Goal: Information Seeking & Learning: Learn about a topic

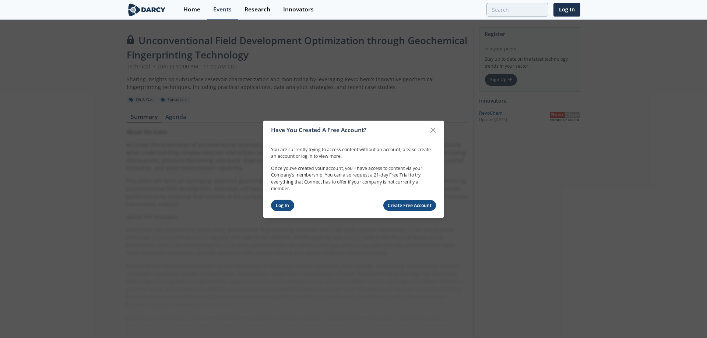
click at [281, 205] on link "Log In" at bounding box center [282, 205] width 23 height 11
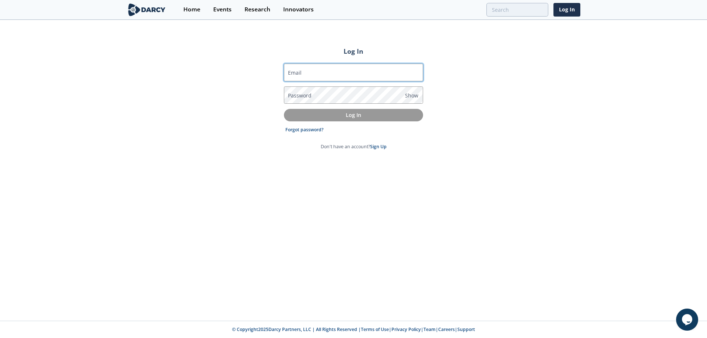
click at [324, 75] on input "Email" at bounding box center [353, 73] width 139 height 18
type input "[PERSON_NAME][EMAIL_ADDRESS][DOMAIN_NAME]"
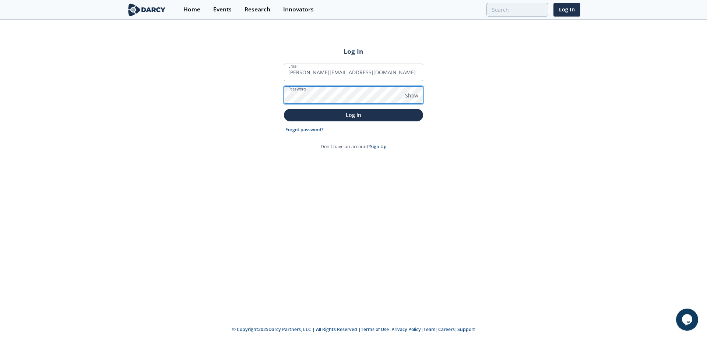
click at [284, 109] on button "Log In" at bounding box center [353, 115] width 139 height 12
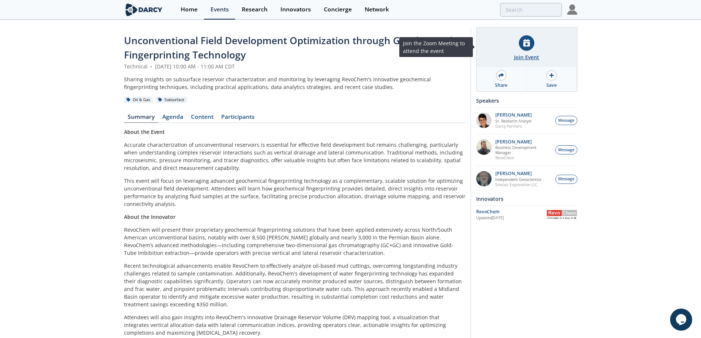
click at [529, 46] on icon at bounding box center [527, 43] width 7 height 8
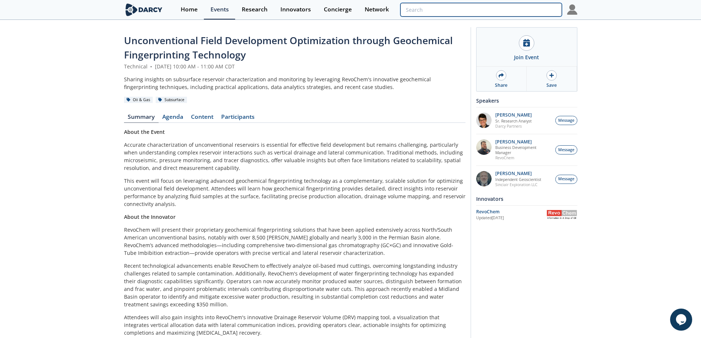
click at [518, 11] on input "search" at bounding box center [481, 10] width 161 height 14
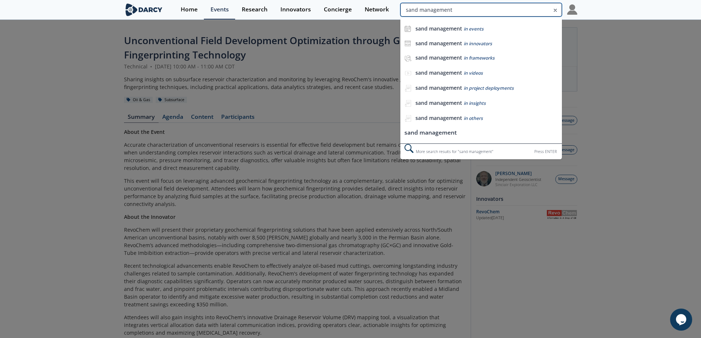
type input "sand management"
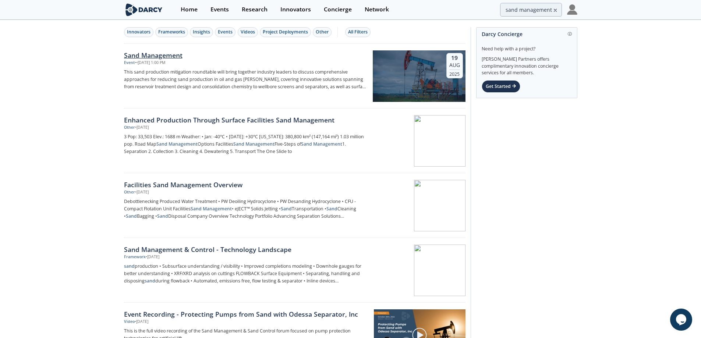
click at [160, 56] on div "Sand Management" at bounding box center [246, 55] width 244 height 10
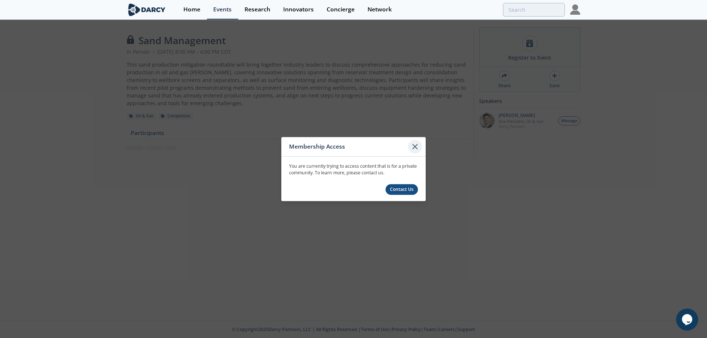
click at [412, 145] on icon at bounding box center [415, 146] width 9 height 9
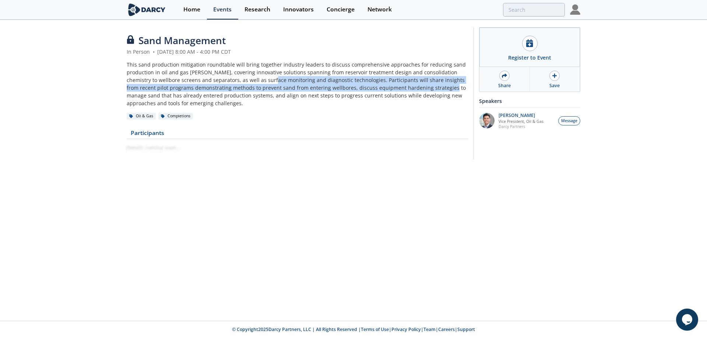
drag, startPoint x: 361, startPoint y: 91, endPoint x: 262, endPoint y: 78, distance: 100.3
click at [262, 78] on div "This sand production mitigation roundtable will bring together industry leaders…" at bounding box center [298, 84] width 342 height 46
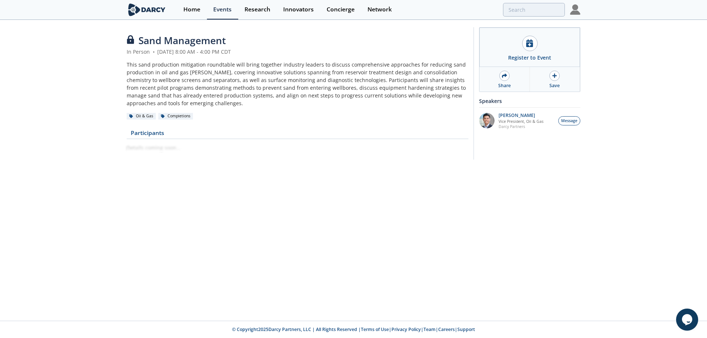
click at [255, 79] on div "This sand production mitigation roundtable will bring together industry leaders…" at bounding box center [298, 84] width 342 height 46
click at [536, 45] on div at bounding box center [529, 43] width 15 height 15
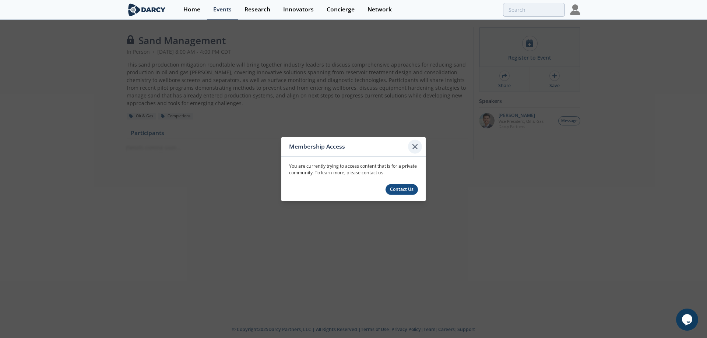
click at [414, 147] on icon at bounding box center [415, 146] width 4 height 4
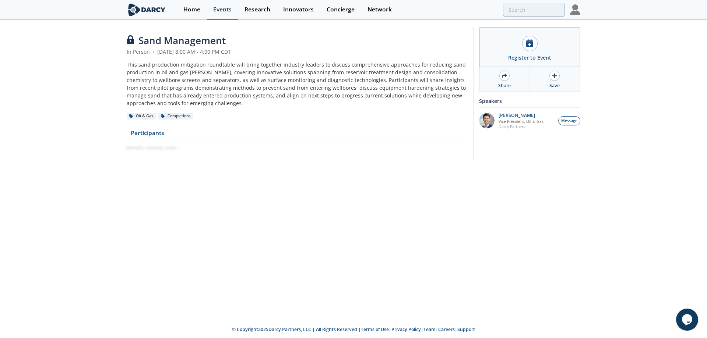
type input "sand management"
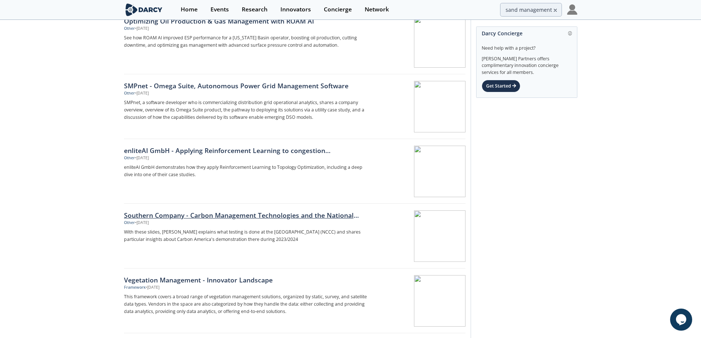
scroll to position [1031, 0]
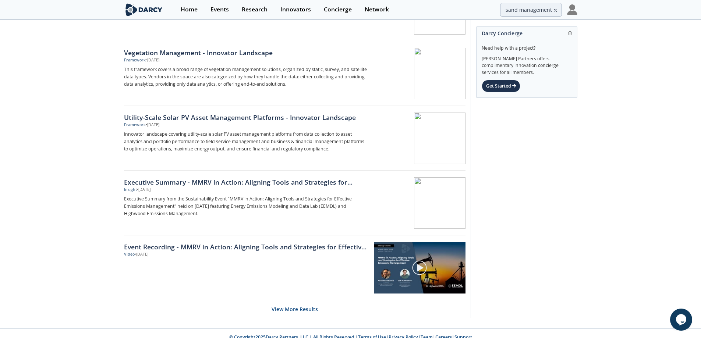
scroll to position [1047, 0]
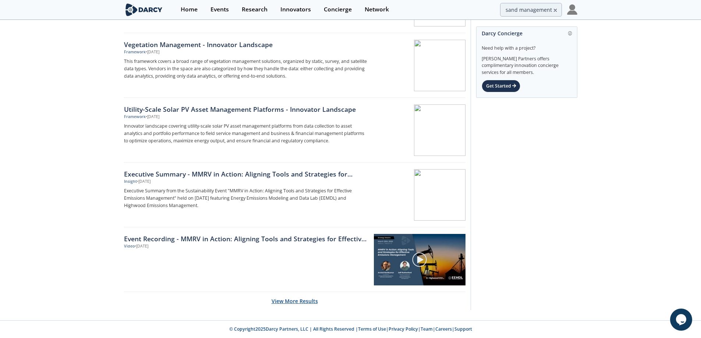
click at [287, 304] on button "View More Results" at bounding box center [295, 301] width 46 height 18
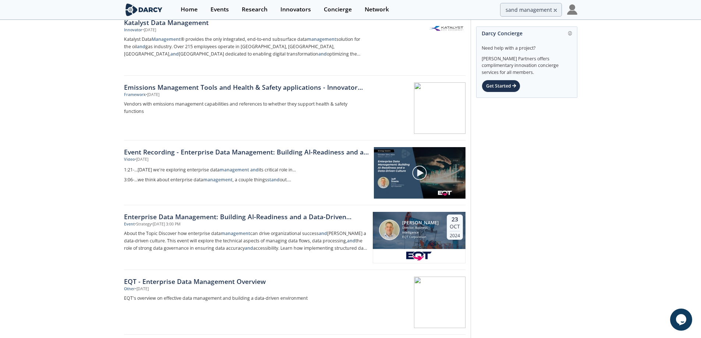
scroll to position [1980, 0]
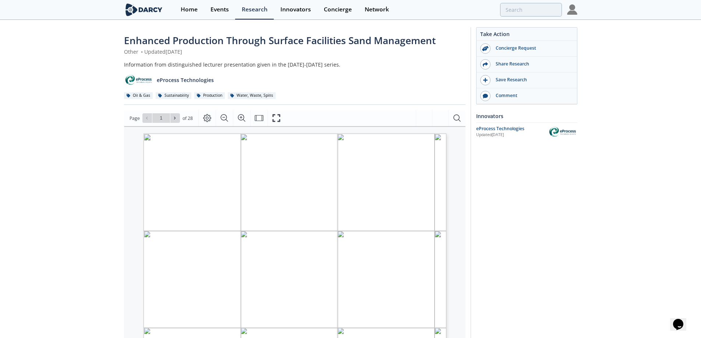
type input "2"
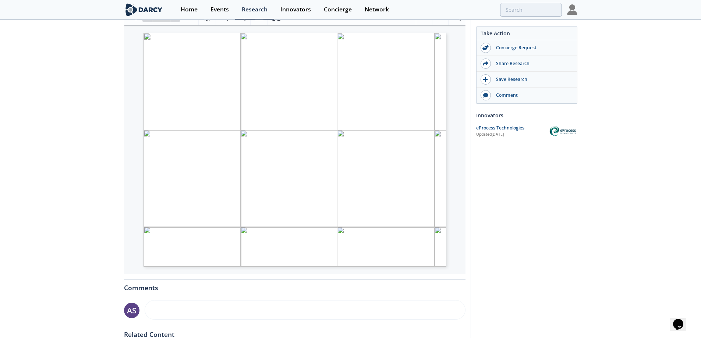
scroll to position [102, 0]
type input "3"
type input "4"
type input "5"
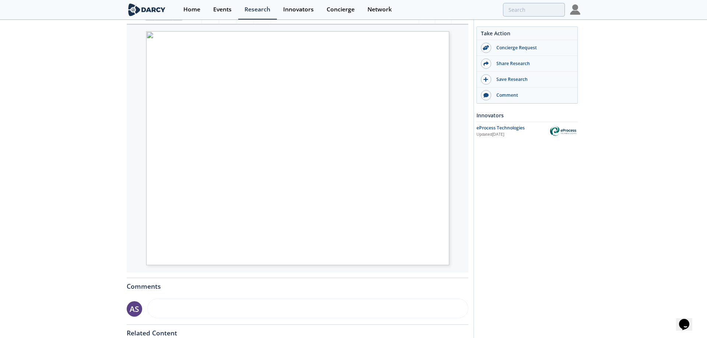
type input "6"
type input "7"
type input "8"
type input "9"
type input "10"
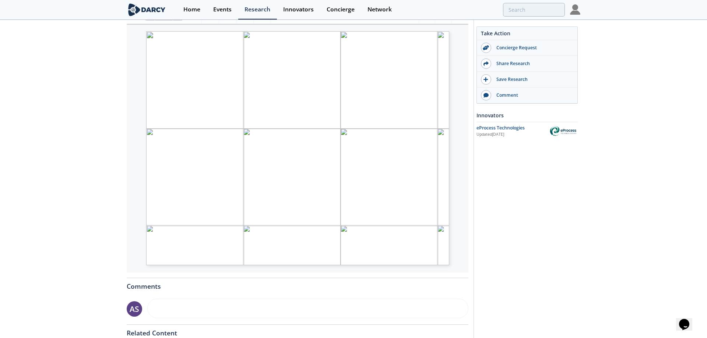
type input "11"
type input "12"
click at [20, 177] on div "Enhanced Production Through Surface Facilities Sand Management Other • Updated …" at bounding box center [350, 178] width 701 height 520
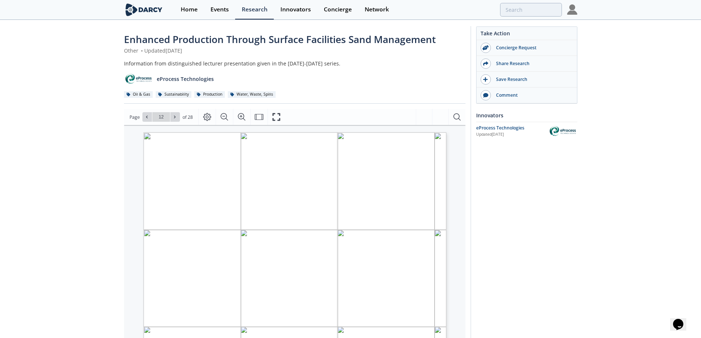
scroll to position [0, 0]
click at [176, 118] on icon at bounding box center [177, 118] width 4 height 4
type input "13"
click at [176, 119] on icon at bounding box center [177, 118] width 4 height 4
type input "14"
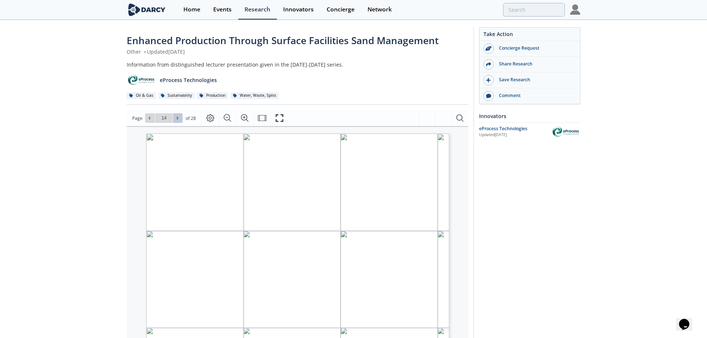
click at [176, 119] on icon at bounding box center [177, 118] width 4 height 4
type input "15"
click at [172, 118] on input "15" at bounding box center [164, 118] width 18 height 10
click at [176, 118] on icon at bounding box center [177, 118] width 4 height 4
type input "16"
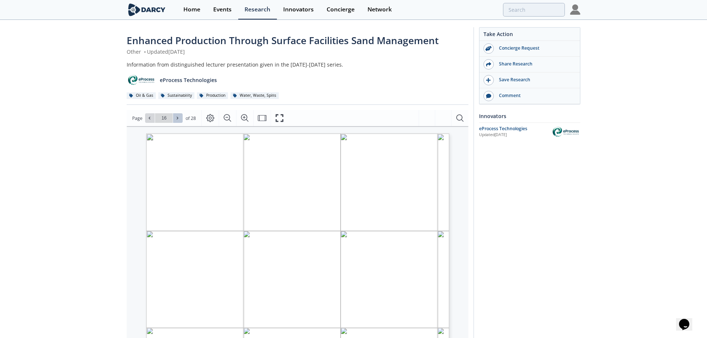
click at [176, 118] on icon at bounding box center [177, 118] width 4 height 4
type input "17"
click at [176, 118] on icon at bounding box center [177, 118] width 4 height 4
type input "18"
click at [176, 118] on icon at bounding box center [177, 118] width 4 height 4
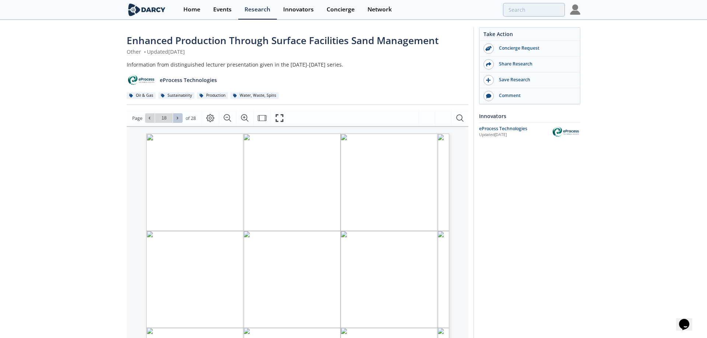
type input "19"
click at [176, 118] on icon at bounding box center [177, 118] width 4 height 4
type input "20"
click at [176, 118] on icon at bounding box center [177, 118] width 4 height 4
type input "21"
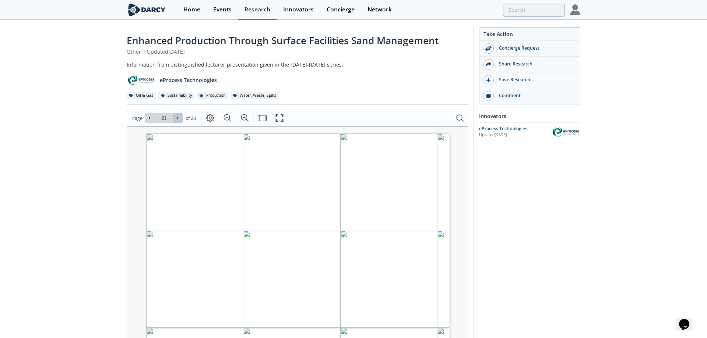
click at [176, 118] on icon at bounding box center [177, 118] width 4 height 4
type input "22"
click at [176, 118] on icon at bounding box center [177, 118] width 4 height 4
type input "23"
click at [176, 118] on icon at bounding box center [177, 118] width 4 height 4
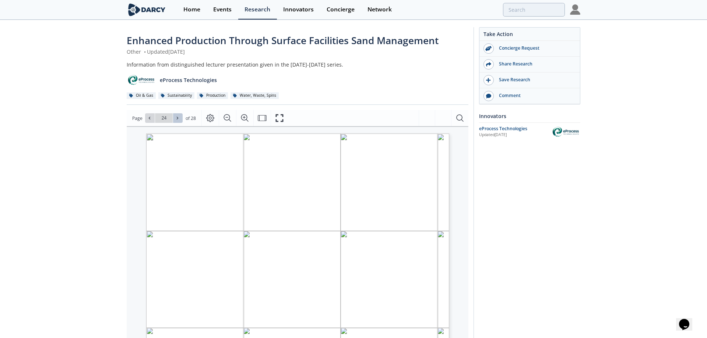
click at [176, 118] on icon at bounding box center [177, 118] width 4 height 4
drag, startPoint x: 398, startPoint y: 237, endPoint x: 359, endPoint y: 243, distance: 39.5
click at [359, 243] on span "OTC-24705: “Upgrade of Spar Topsides with Comprehensive Facilities Sand Managem…" at bounding box center [296, 252] width 247 height 140
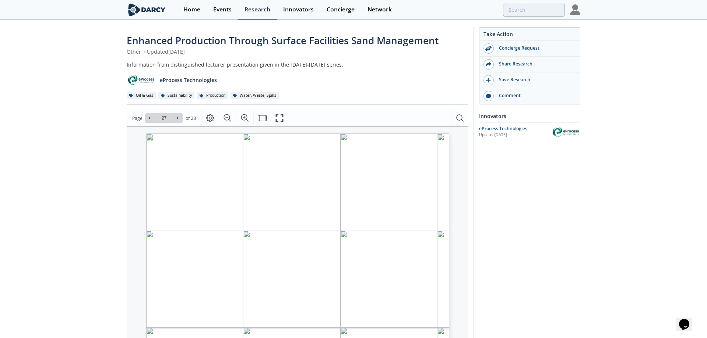
click at [359, 243] on span "OTC-24705: “Upgrade of Spar Topsides with Comprehensive Facilities Sand Managem…" at bounding box center [296, 252] width 247 height 140
drag, startPoint x: 174, startPoint y: 223, endPoint x: 156, endPoint y: 231, distance: 19.4
click at [156, 134] on p "Technical Paper References… (OnePetro papers in yellow) 1. SPE-27797: “Fluid Pr…" at bounding box center [303, 134] width 315 height 0
click at [223, 227] on span "OTC-24705: “Upgrade of Spar Topsides with Comprehensive Facilities Sand Managem…" at bounding box center [296, 252] width 247 height 140
drag, startPoint x: 172, startPoint y: 225, endPoint x: 159, endPoint y: 226, distance: 12.6
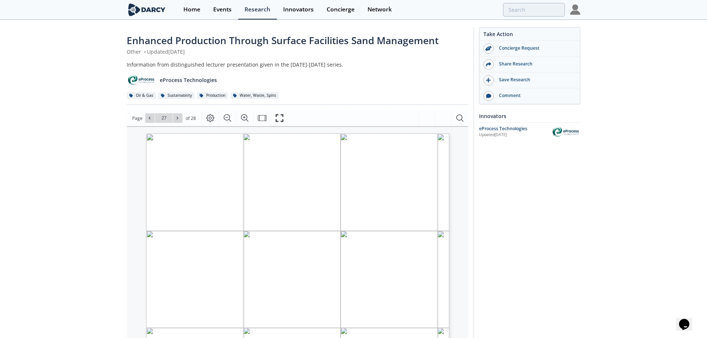
click at [159, 134] on p "Technical Paper References… (OnePetro papers in yellow) 1. SPE-27797: “Fluid Pr…" at bounding box center [303, 134] width 315 height 0
click at [216, 223] on span "OTC-24705: “Upgrade of Spar Topsides with Comprehensive Facilities Sand Managem…" at bounding box center [296, 252] width 247 height 140
click at [222, 204] on span "OTC-24705: “Upgrade of Spar Topsides with Comprehensive Facilities Sand Managem…" at bounding box center [296, 252] width 247 height 140
drag, startPoint x: 323, startPoint y: 250, endPoint x: 159, endPoint y: 245, distance: 163.6
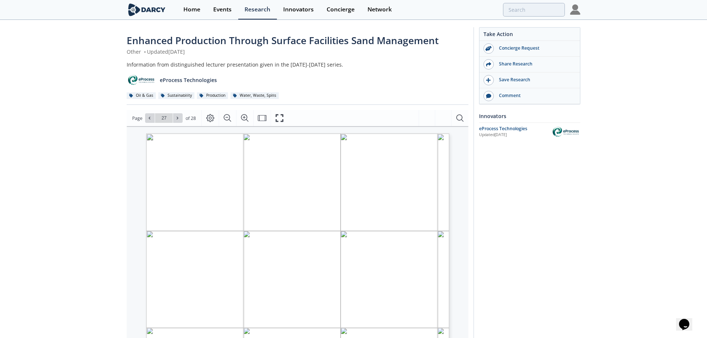
click at [159, 134] on p "Technical Paper References… (OnePetro papers in yellow) 1. SPE-27797: “Fluid Pr…" at bounding box center [303, 134] width 315 height 0
drag, startPoint x: 424, startPoint y: 268, endPoint x: 405, endPoint y: 271, distance: 19.3
click at [408, 134] on p "Technical Paper References… (OnePetro papers in yellow) 1. SPE-27797: “Fluid Pr…" at bounding box center [303, 134] width 315 height 0
click at [235, 278] on span "OTC-24705: “Upgrade of Spar Topsides with Comprehensive Facilities Sand Managem…" at bounding box center [296, 252] width 247 height 140
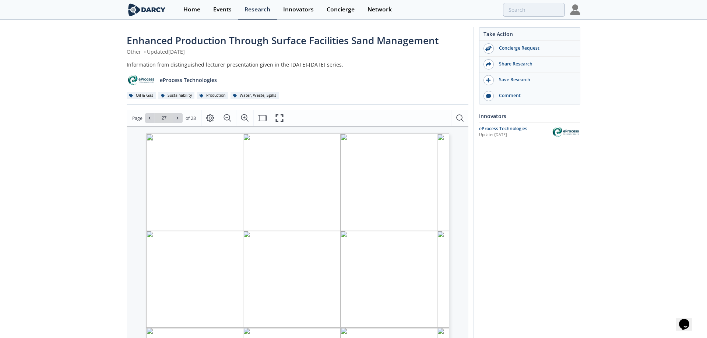
drag, startPoint x: 202, startPoint y: 290, endPoint x: 139, endPoint y: 286, distance: 63.4
click at [139, 286] on div "Technical Paper References… (OnePetro papers in yellow) 1. SPE-27797: “Fluid Pr…" at bounding box center [282, 247] width 310 height 242
click at [131, 278] on div "The One Slide to Stay Awake For All oil and gas wells produce sand. 1. Know wha…" at bounding box center [282, 247] width 310 height 242
click at [149, 115] on button at bounding box center [150, 118] width 10 height 10
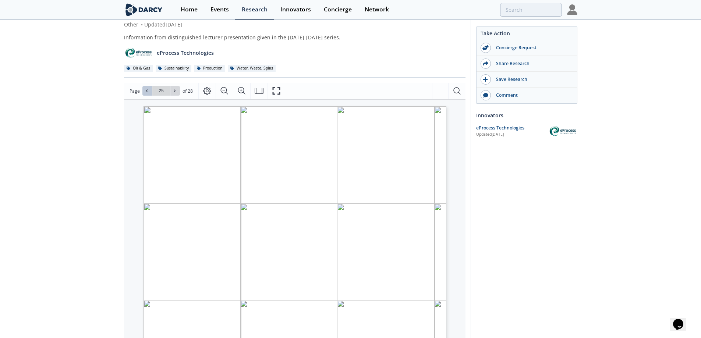
scroll to position [49, 0]
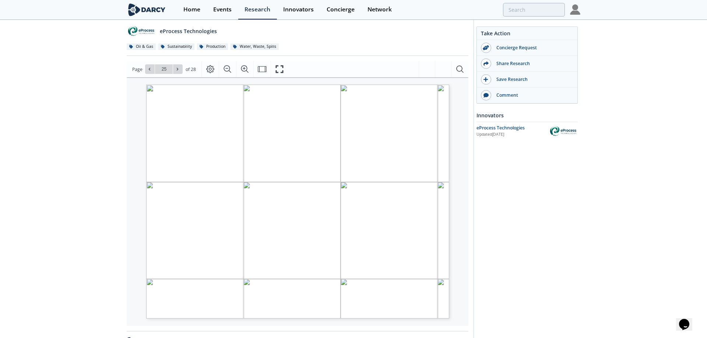
click at [178, 63] on div "Page Go to Page 25 of 28 25 / 28" at bounding box center [298, 69] width 342 height 16
click at [179, 70] on icon at bounding box center [177, 69] width 4 height 4
click at [524, 81] on div "Save Research" at bounding box center [532, 79] width 82 height 7
type input "25"
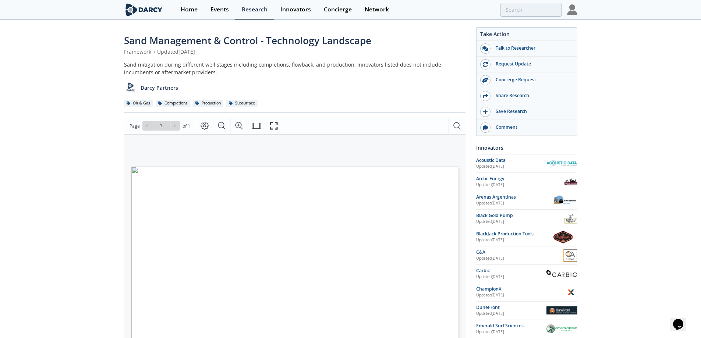
scroll to position [49, 0]
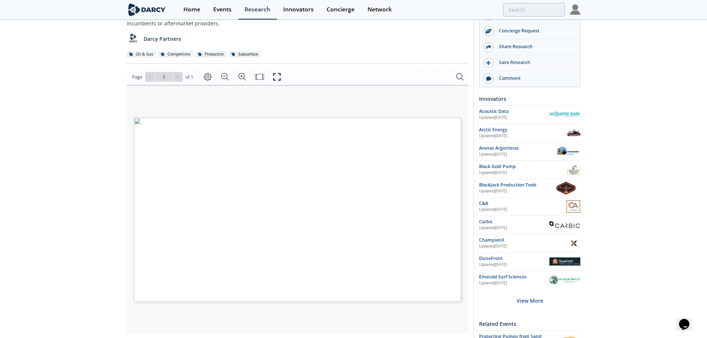
drag, startPoint x: 265, startPoint y: 243, endPoint x: 314, endPoint y: 239, distance: 48.7
click at [137, 126] on tr "PRODUCTION Surface Equipment • Undersized equipment & downtime • Safety during …" at bounding box center [136, 126] width 2 height 0
click at [313, 240] on span "separators with>99% efficiency" at bounding box center [313, 241] width 43 height 3
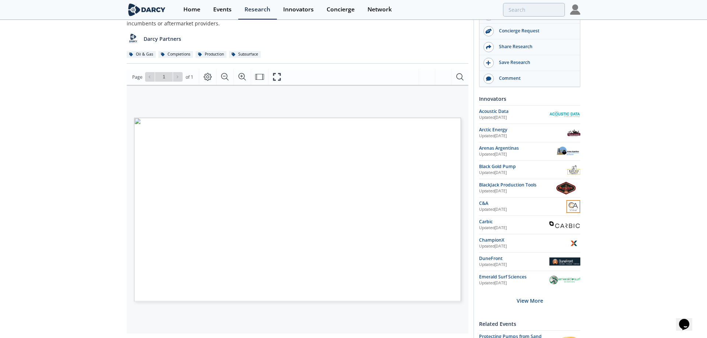
drag, startPoint x: 251, startPoint y: 237, endPoint x: 232, endPoint y: 238, distance: 19.9
click at [136, 126] on span "• Undersized equipment & downtime • Safety during separation & disposal of sand…" at bounding box center [136, 126] width 0 height 0
click at [232, 238] on span "• Undersized equipment & downtime" at bounding box center [246, 237] width 51 height 3
drag, startPoint x: 237, startPoint y: 254, endPoint x: 214, endPoint y: 261, distance: 24.7
click at [137, 126] on tr "Improved Insights • Quantifying sand production • Multiphase flow • Improved se…" at bounding box center [136, 126] width 2 height 0
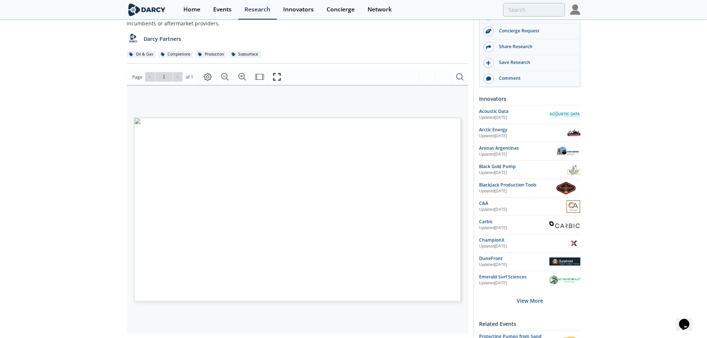
drag, startPoint x: 226, startPoint y: 262, endPoint x: 272, endPoint y: 264, distance: 46.4
click at [135, 127] on span "• Plugging & erosion • Burning motors • Proppant flowback" at bounding box center [135, 127] width 0 height 0
drag, startPoint x: 330, startPoint y: 265, endPoint x: 292, endPoint y: 260, distance: 38.6
click at [136, 127] on span "• Improved metallurgy & engineering design • Alternative artificial lift (e.g. …" at bounding box center [136, 127] width 0 height 0
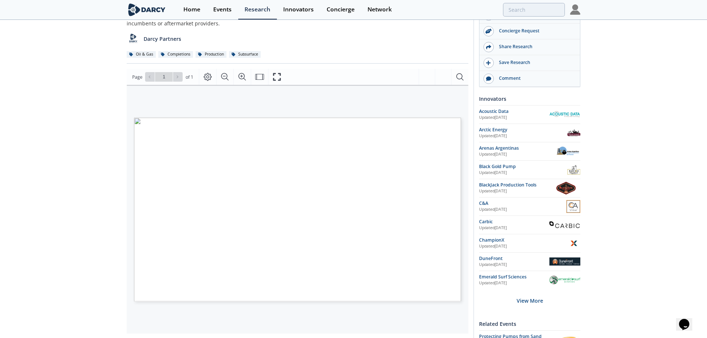
click at [292, 260] on span "• Improved metallurgy & engineering design" at bounding box center [320, 259] width 61 height 3
drag, startPoint x: 232, startPoint y: 273, endPoint x: 271, endPoint y: 272, distance: 38.3
click at [135, 127] on span "• Sand fallback • Mechanical & electrical failures" at bounding box center [135, 127] width 0 height 0
click at [291, 282] on span "• Snubbing Units or Coiled Tubing" at bounding box center [313, 283] width 47 height 3
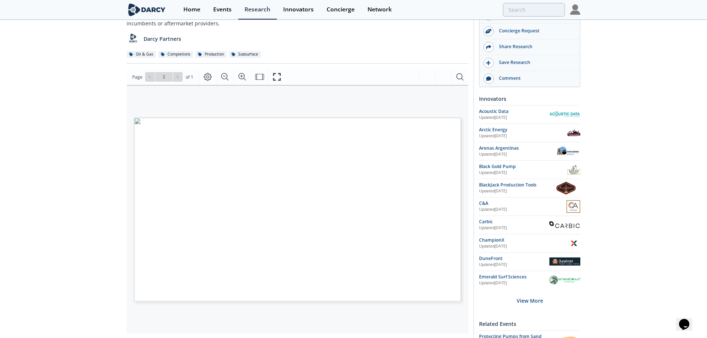
click at [291, 282] on span "• Snubbing Units or Coiled Tubing" at bounding box center [313, 283] width 47 height 3
click at [193, 271] on span "Pump Protection" at bounding box center [196, 271] width 28 height 3
click at [198, 118] on div "SAND MANAGEMENT & CONTROL TECHNOLOGY LANDSCAPE Stages * Subcategory Challenges …" at bounding box center [297, 118] width 327 height 0
click at [201, 272] on div "Page 1" at bounding box center [297, 210] width 327 height 184
drag, startPoint x: 207, startPoint y: 281, endPoint x: 167, endPoint y: 279, distance: 39.8
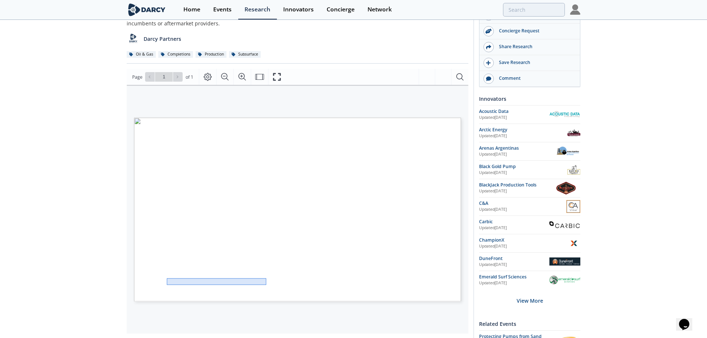
click at [188, 271] on span "Pump Protection" at bounding box center [196, 271] width 28 height 3
click at [190, 271] on span "Pump Protection" at bounding box center [196, 271] width 28 height 3
drag, startPoint x: 190, startPoint y: 271, endPoint x: 183, endPoint y: 270, distance: 6.8
click at [190, 271] on span "Pump Protection" at bounding box center [196, 271] width 28 height 3
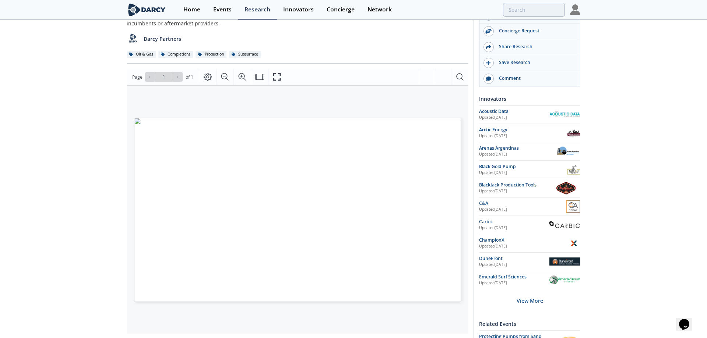
click at [198, 271] on span "Pump Protection" at bounding box center [196, 271] width 28 height 3
drag, startPoint x: 212, startPoint y: 271, endPoint x: 179, endPoint y: 276, distance: 33.4
click at [178, 297] on span "Please note: Incumbents and aftermarket providers not included; * Stages are se…" at bounding box center [236, 297] width 187 height 3
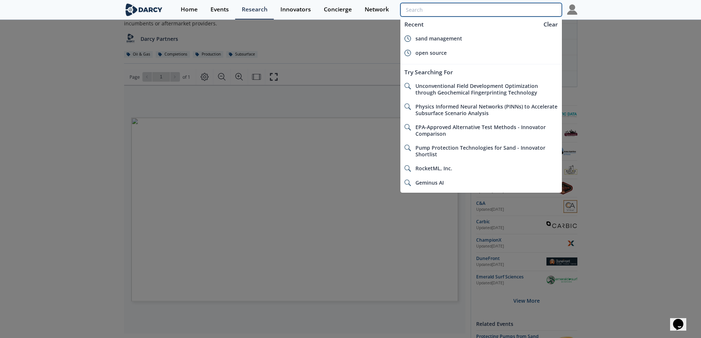
click at [520, 5] on input "search" at bounding box center [481, 10] width 161 height 14
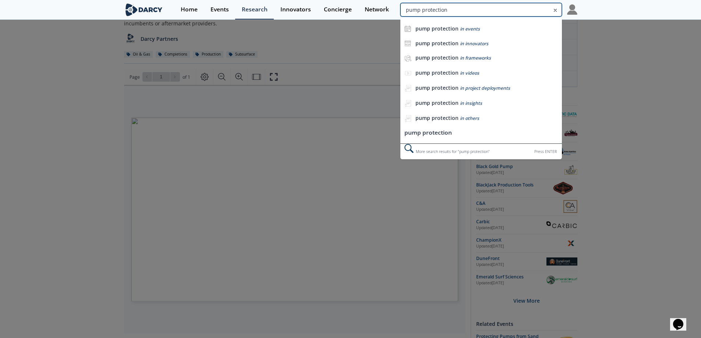
type input "pump protection"
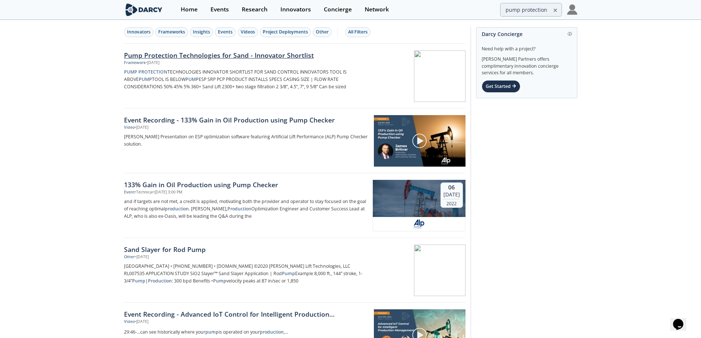
click at [418, 87] on div at bounding box center [419, 76] width 93 height 52
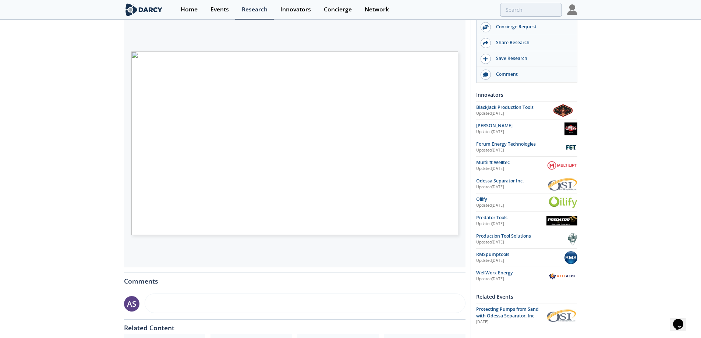
scroll to position [122, 0]
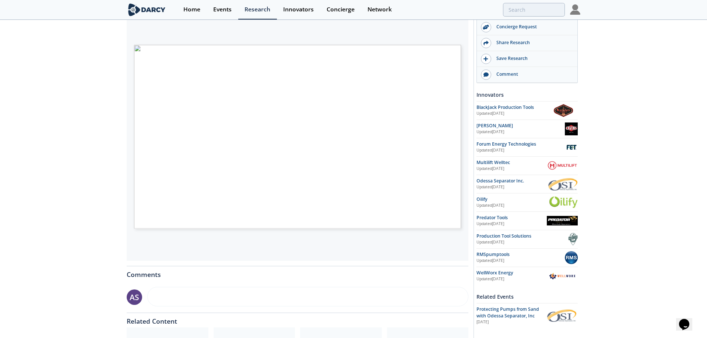
drag, startPoint x: 310, startPoint y: 94, endPoint x: 203, endPoint y: 95, distance: 107.5
click at [203, 55] on span "SAND MANAGEMENT & CONTROL PUMP PROTECTION TECHNOLOGIES INNOVATORS PUMP PROTECTI…" at bounding box center [285, 50] width 302 height 10
click at [203, 95] on span "Page 1" at bounding box center [476, 242] width 654 height 313
drag, startPoint x: 442, startPoint y: 91, endPoint x: 251, endPoint y: 92, distance: 191.5
click at [140, 46] on tr "50% 45% 5% 360+ Sand Lift 2300+ two stage filtration 2 3/8”, 4.5”, 7”, 9 5/8” C…" at bounding box center [137, 46] width 5 height 0
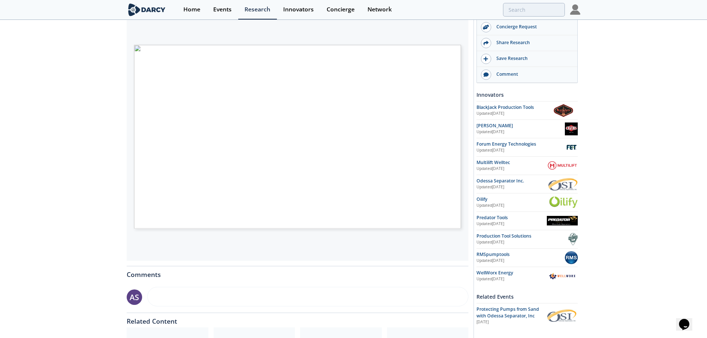
click at [251, 92] on span "50%" at bounding box center [247, 91] width 7 height 3
drag, startPoint x: 422, startPoint y: 109, endPoint x: 411, endPoint y: 103, distance: 12.9
click at [137, 47] on span "Sand Guard captures sand and debris fallback" at bounding box center [137, 47] width 0 height 0
click at [411, 103] on span "Sand Guard captures sand and" at bounding box center [423, 104] width 47 height 3
drag, startPoint x: 416, startPoint y: 123, endPoint x: 399, endPoint y: 121, distance: 17.1
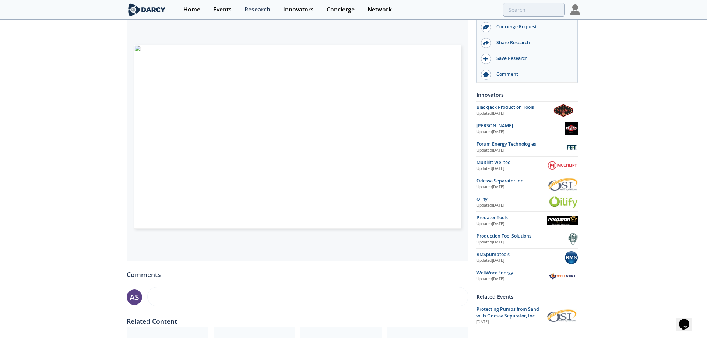
click at [399, 55] on span "SAND MANAGEMENT & CONTROL PUMP PROTECTION TECHNOLOGIES INNOVATORS PUMP PROTECTI…" at bounding box center [285, 50] width 302 height 10
click at [399, 121] on span "Page 1" at bounding box center [485, 272] width 654 height 313
click at [296, 135] on span "1400+ Whale Shark" at bounding box center [306, 136] width 29 height 2
drag, startPoint x: 418, startPoint y: 139, endPoint x: 397, endPoint y: 137, distance: 20.7
click at [397, 55] on span "SAND MANAGEMENT & CONTROL PUMP PROTECTION TECHNOLOGIES INNOVATORS PUMP PROTECTI…" at bounding box center [285, 50] width 302 height 10
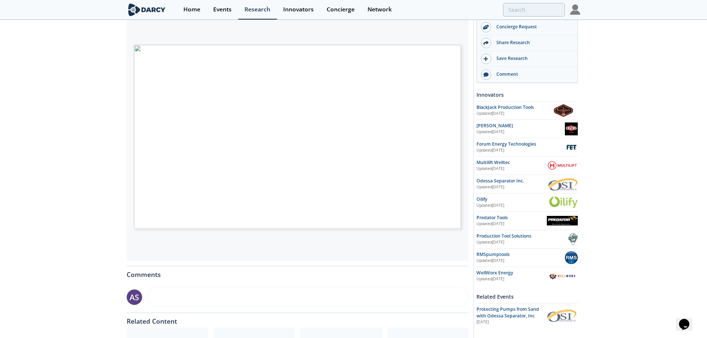
click at [414, 140] on span "ongoing anchor redesign" at bounding box center [419, 140] width 39 height 3
drag, startPoint x: 298, startPoint y: 153, endPoint x: 316, endPoint y: 150, distance: 18.6
click at [316, 55] on span "SAND MANAGEMENT & CONTROL PUMP PROTECTION TECHNOLOGIES INNOVATORS PUMP PROTECTI…" at bounding box center [285, 50] width 302 height 10
click at [316, 150] on span "Page 1" at bounding box center [476, 305] width 654 height 313
click at [408, 155] on span "Can install multiple in continuous" at bounding box center [425, 154] width 50 height 3
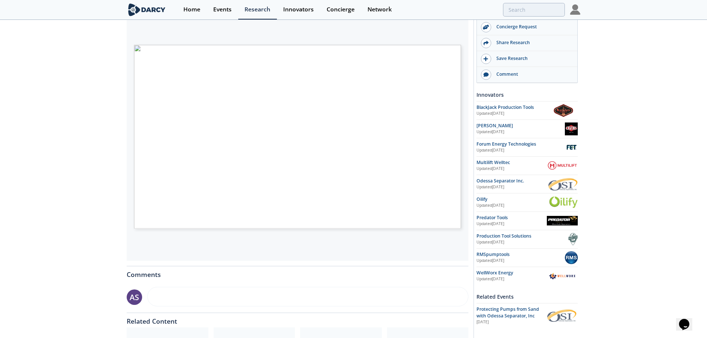
drag, startPoint x: 310, startPoint y: 165, endPoint x: 413, endPoint y: 165, distance: 102.4
click at [140, 50] on tr "50% 50% 40+ ACE desander > 5” Up to 5000 bbl/d • Spiral design with CNC machine…" at bounding box center [137, 50] width 5 height 0
click at [413, 165] on span "Spiral design with CNC machinery" at bounding box center [426, 165] width 52 height 3
click at [308, 182] on span "4500+ PAR valves" at bounding box center [305, 182] width 27 height 3
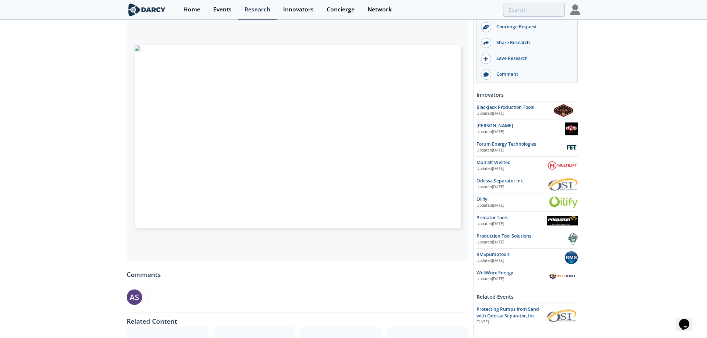
drag, startPoint x: 308, startPoint y: 212, endPoint x: 327, endPoint y: 212, distance: 19.2
click at [327, 55] on span "SAND MANAGEMENT & CONTROL PUMP PROTECTION TECHNOLOGIES INNOVATORS PUMP PROTECTI…" at bounding box center [285, 50] width 302 height 10
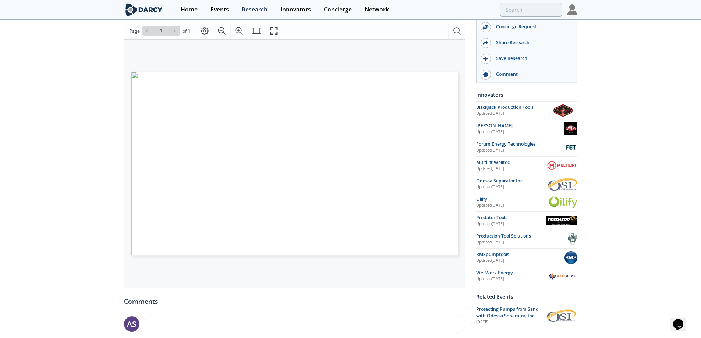
scroll to position [121, 0]
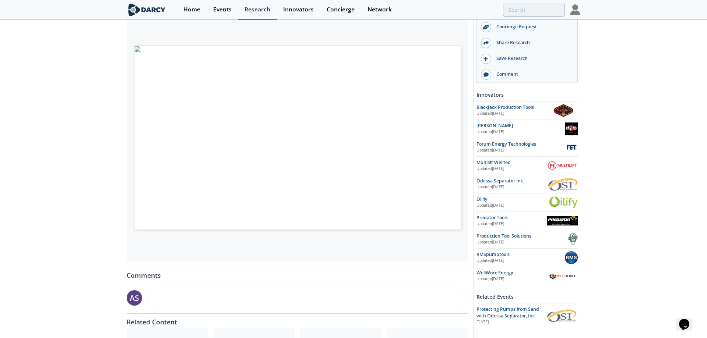
drag, startPoint x: 421, startPoint y: 109, endPoint x: 405, endPoint y: 106, distance: 16.5
click at [137, 48] on span "Sand Guard captures sand and debris fallback" at bounding box center [137, 48] width 0 height 0
click at [405, 106] on span "Sand Guard captures sand and" at bounding box center [423, 105] width 47 height 3
drag, startPoint x: 427, startPoint y: 183, endPoint x: 399, endPoint y: 183, distance: 28.0
click at [399, 183] on span "Page 1" at bounding box center [479, 318] width 654 height 313
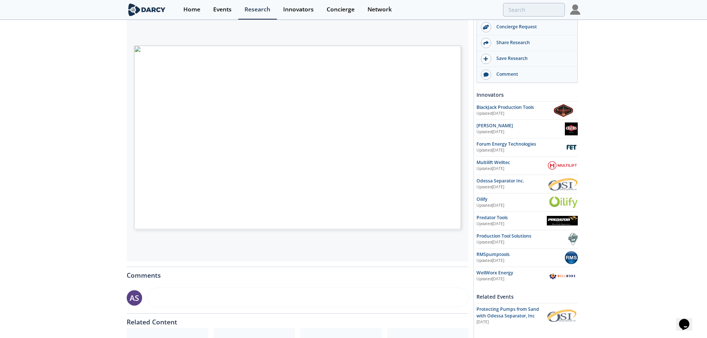
click at [400, 183] on span "Page 1" at bounding box center [479, 318] width 654 height 313
drag, startPoint x: 400, startPoint y: 198, endPoint x: 402, endPoint y: 194, distance: 4.9
click at [402, 56] on span "SAND MANAGEMENT & CONTROL PUMP PROTECTION TECHNOLOGIES INNOVATORS PUMP PROTECTI…" at bounding box center [285, 51] width 302 height 10
click at [402, 195] on span "ADV can be used for safety on" at bounding box center [422, 194] width 45 height 3
drag, startPoint x: 417, startPoint y: 214, endPoint x: 400, endPoint y: 213, distance: 17.0
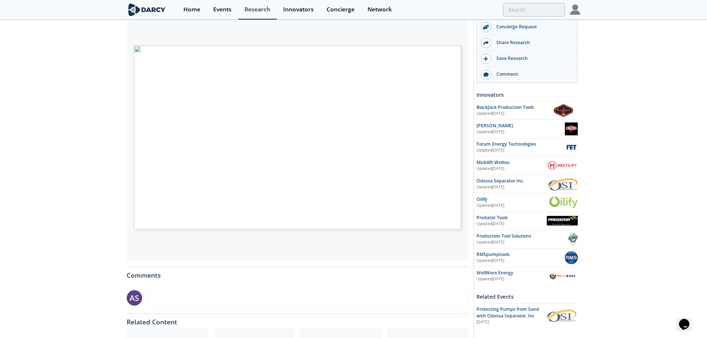
click at [400, 56] on span "SAND MANAGEMENT & CONTROL PUMP PROTECTION TECHNOLOGIES INNOVATORS PUMP PROTECTI…" at bounding box center [285, 51] width 302 height 10
drag, startPoint x: 292, startPoint y: 197, endPoint x: 317, endPoint y: 199, distance: 24.4
click at [317, 56] on span "SAND MANAGEMENT & CONTROL PUMP PROTECTION TECHNOLOGIES INNOVATORS PUMP PROTECTI…" at bounding box center [285, 51] width 302 height 10
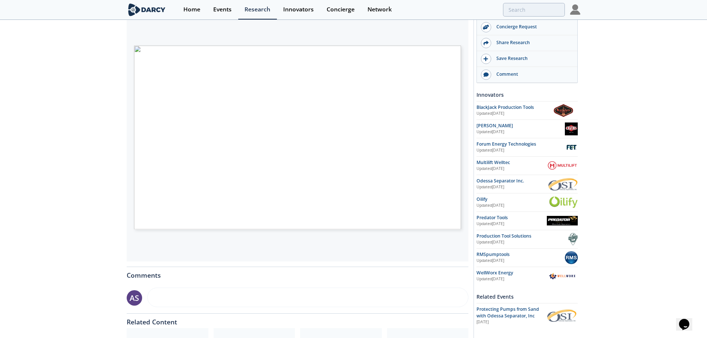
drag, startPoint x: 305, startPoint y: 200, endPoint x: 296, endPoint y: 195, distance: 10.2
click at [296, 56] on span "SAND MANAGEMENT & CONTROL PUMP PROTECTION TECHNOLOGIES INNOVATORS PUMP PROTECTI…" at bounding box center [285, 51] width 302 height 10
click at [296, 195] on span "2000+ Automatic Diverter" at bounding box center [311, 196] width 39 height 3
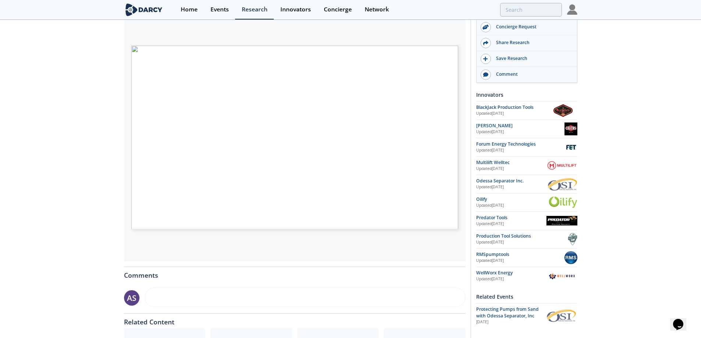
click at [655, 158] on div "Pump Protection Technologies for Sand - Innovator Shortlist Framework • Updated…" at bounding box center [350, 162] width 701 height 527
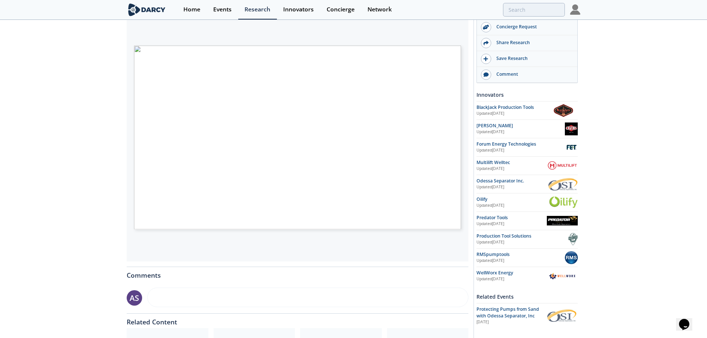
drag, startPoint x: 409, startPoint y: 155, endPoint x: 435, endPoint y: 154, distance: 25.8
click at [435, 154] on span "Can install multiple in continuous" at bounding box center [425, 155] width 50 height 3
drag, startPoint x: 294, startPoint y: 154, endPoint x: 325, endPoint y: 155, distance: 31.7
click at [325, 56] on span "SAND MANAGEMENT & CONTROL PUMP PROTECTION TECHNOLOGIES INNOVATORS PUMP PROTECTI…" at bounding box center [285, 51] width 302 height 10
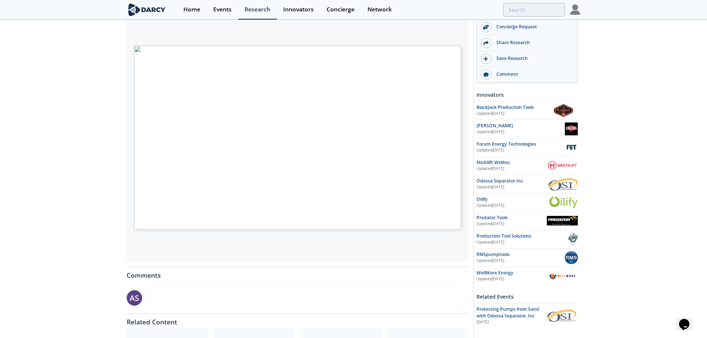
click at [325, 155] on span "Page 1" at bounding box center [476, 306] width 654 height 313
drag, startPoint x: 318, startPoint y: 138, endPoint x: 300, endPoint y: 138, distance: 17.7
click at [300, 138] on span "1400+ Whale Shark" at bounding box center [306, 137] width 29 height 2
drag, startPoint x: 356, startPoint y: 142, endPoint x: 291, endPoint y: 129, distance: 66.0
click at [291, 56] on span "SAND MANAGEMENT & CONTROL PUMP PROTECTION TECHNOLOGIES INNOVATORS PUMP PROTECTI…" at bounding box center [285, 51] width 302 height 10
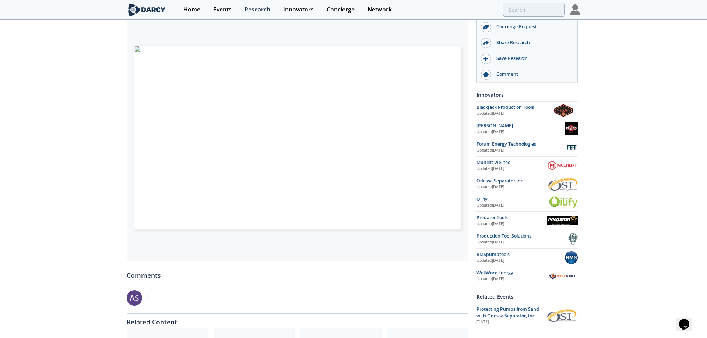
click at [291, 129] on span "Page 1" at bounding box center [485, 273] width 654 height 313
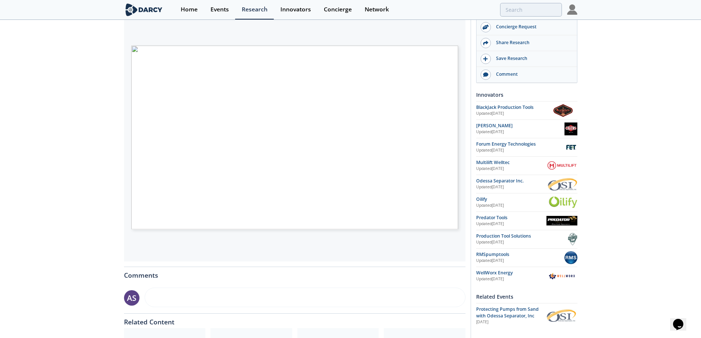
click at [620, 224] on div "Pump Protection Technologies for Sand - Innovator Shortlist Framework • Updated…" at bounding box center [350, 162] width 701 height 527
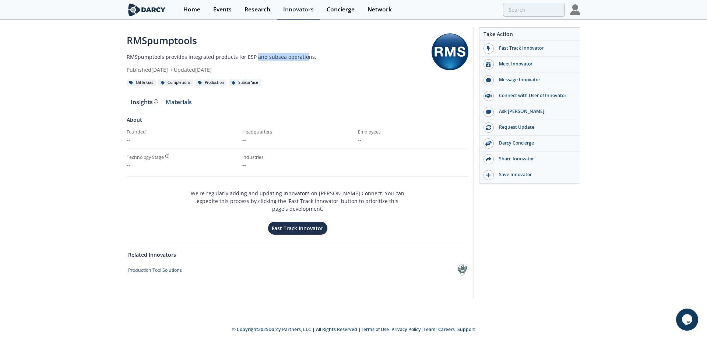
drag, startPoint x: 259, startPoint y: 52, endPoint x: 255, endPoint y: 50, distance: 4.3
click at [255, 50] on div "RMSpumptools RMSpumptools provides integrated products for ESP and subsea opera…" at bounding box center [279, 54] width 305 height 40
click at [254, 50] on div "RMSpumptools RMSpumptools provides integrated products for ESP and subsea opera…" at bounding box center [279, 54] width 305 height 40
click at [252, 53] on p "RMSpumptools provides integrated products for ESP and subsea operations." at bounding box center [279, 57] width 305 height 8
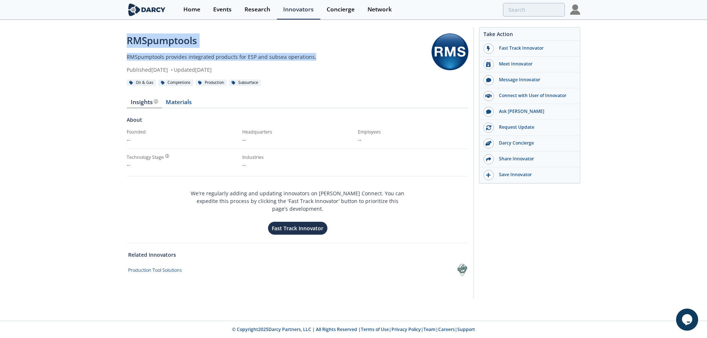
drag, startPoint x: 308, startPoint y: 56, endPoint x: 97, endPoint y: 37, distance: 212.1
click at [97, 37] on div "RMSpumptools RMSpumptools provides integrated products for ESP and subsea opera…" at bounding box center [353, 165] width 707 height 289
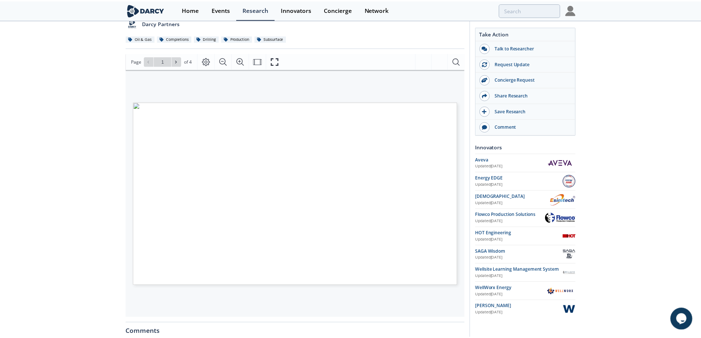
scroll to position [98, 0]
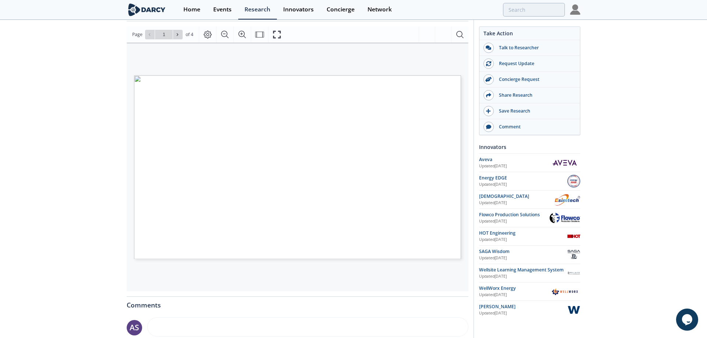
drag, startPoint x: 145, startPoint y: 170, endPoint x: 194, endPoint y: 174, distance: 49.5
click at [194, 174] on span "Page 1" at bounding box center [459, 324] width 654 height 313
drag, startPoint x: 185, startPoint y: 242, endPoint x: 419, endPoint y: 247, distance: 234.2
click at [419, 86] on span "VENDORS LANDSCAPE CONVENTIONAL & HYBRID TRAINING SOLUTIONS (I/II) Vendor Delive…" at bounding box center [285, 80] width 302 height 10
click at [146, 181] on span "Page 1" at bounding box center [459, 337] width 654 height 313
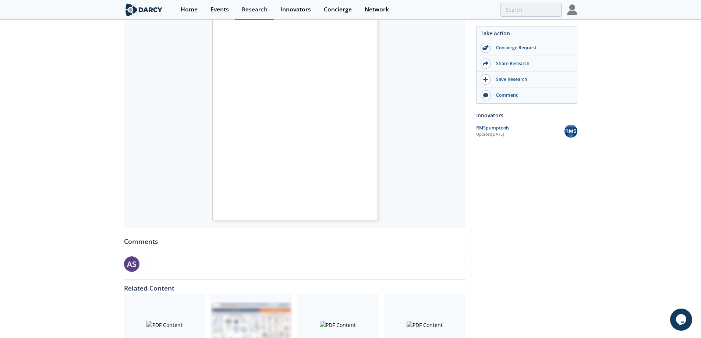
scroll to position [49, 0]
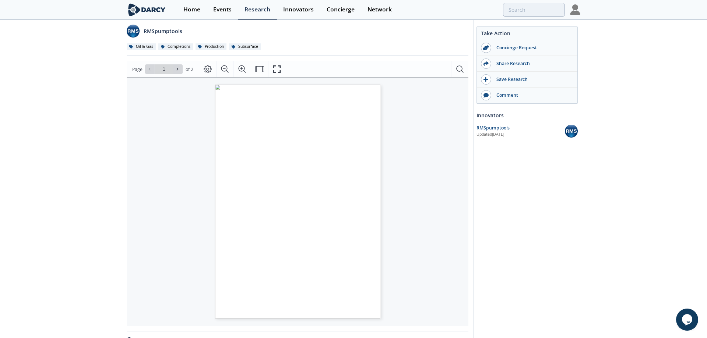
drag, startPoint x: 311, startPoint y: 178, endPoint x: 306, endPoint y: 225, distance: 47.5
click at [306, 85] on p "TS Series performance with reliability SandCat - ESP Desander The RMSpumptools …" at bounding box center [277, 85] width 125 height 0
click at [249, 143] on span "Solids laden fluid is forced into the SandCat intake. An integrated flow seal a…" at bounding box center [280, 142] width 87 height 3
